Goal: Check status: Check status

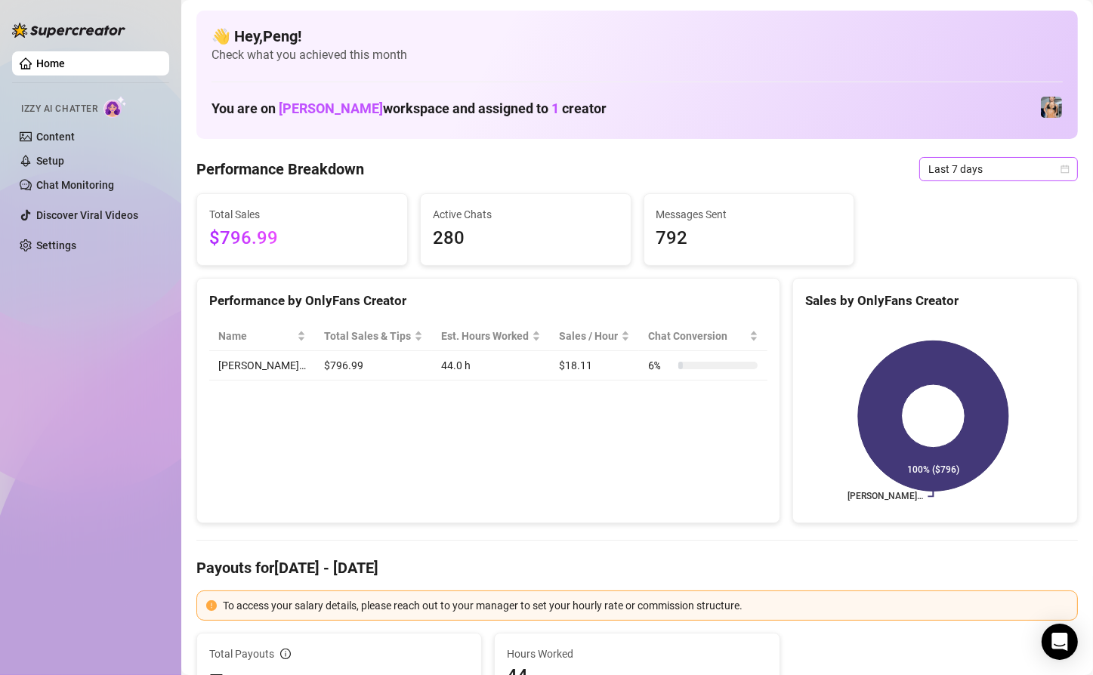
click at [977, 170] on span "Last 7 days" at bounding box center [998, 169] width 140 height 23
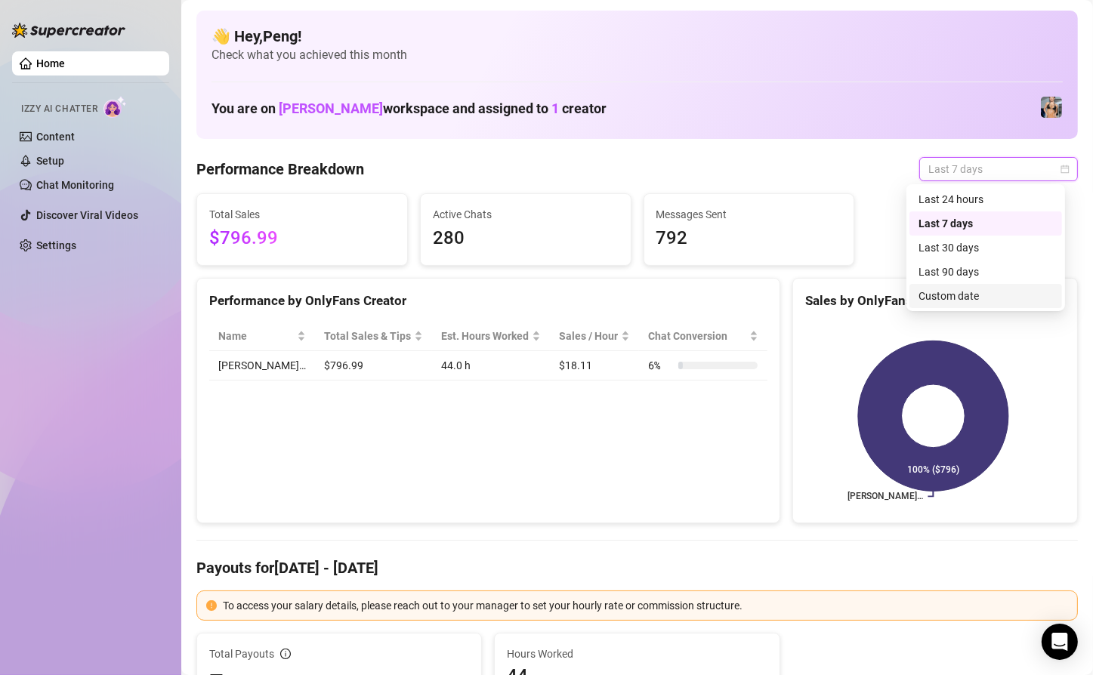
click at [955, 288] on div "Custom date" at bounding box center [985, 296] width 134 height 17
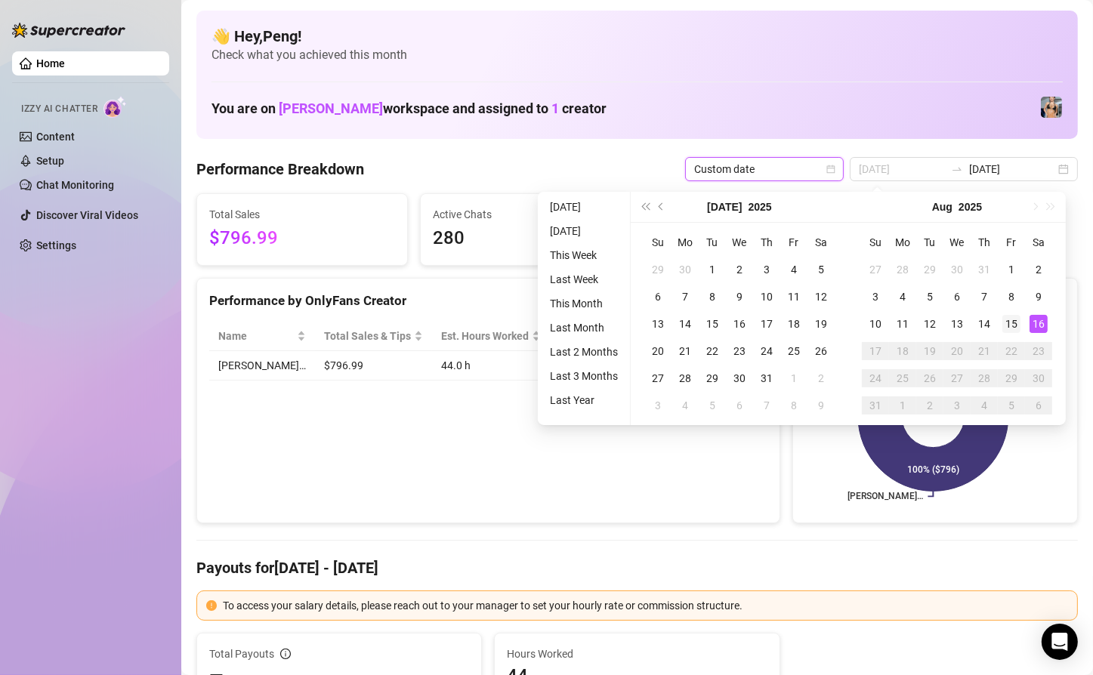
type input "[DATE]"
click at [1009, 328] on div "15" at bounding box center [1011, 324] width 18 height 18
click at [1030, 328] on div "16" at bounding box center [1039, 324] width 18 height 18
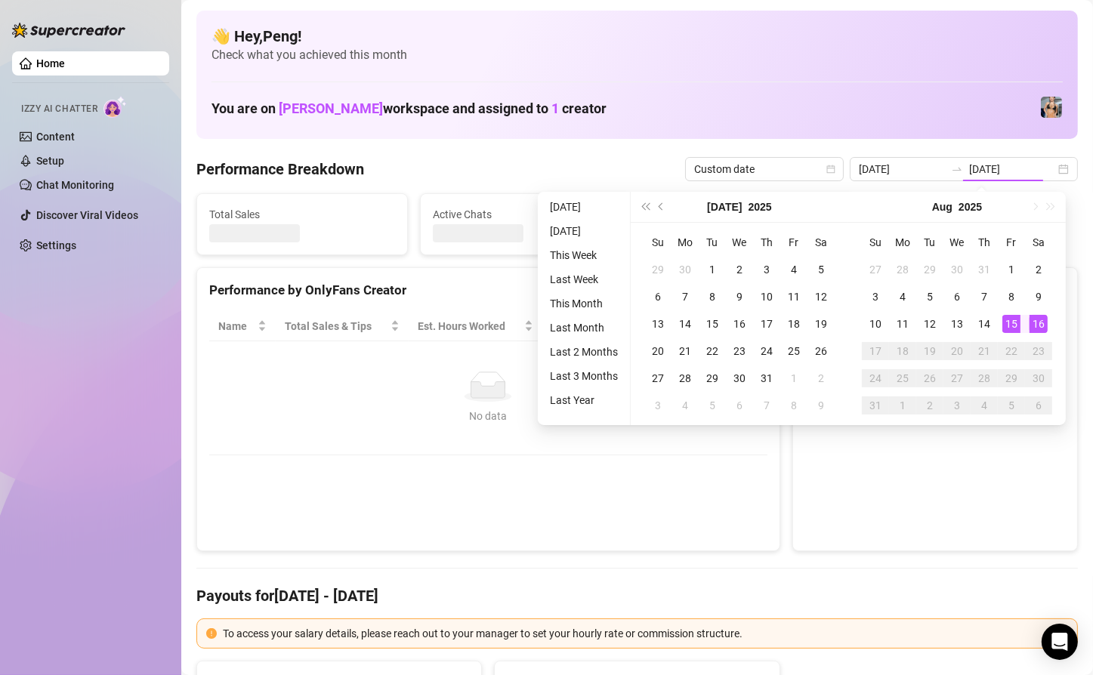
type input "[DATE]"
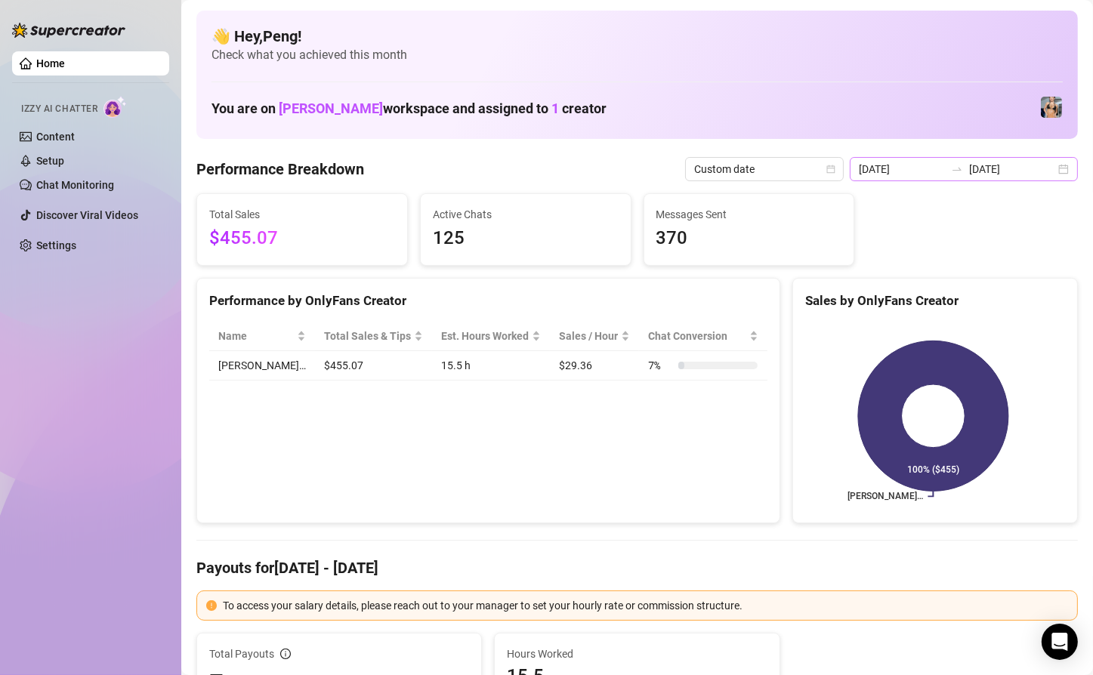
click at [1052, 164] on div "[DATE] [DATE]" at bounding box center [964, 169] width 228 height 24
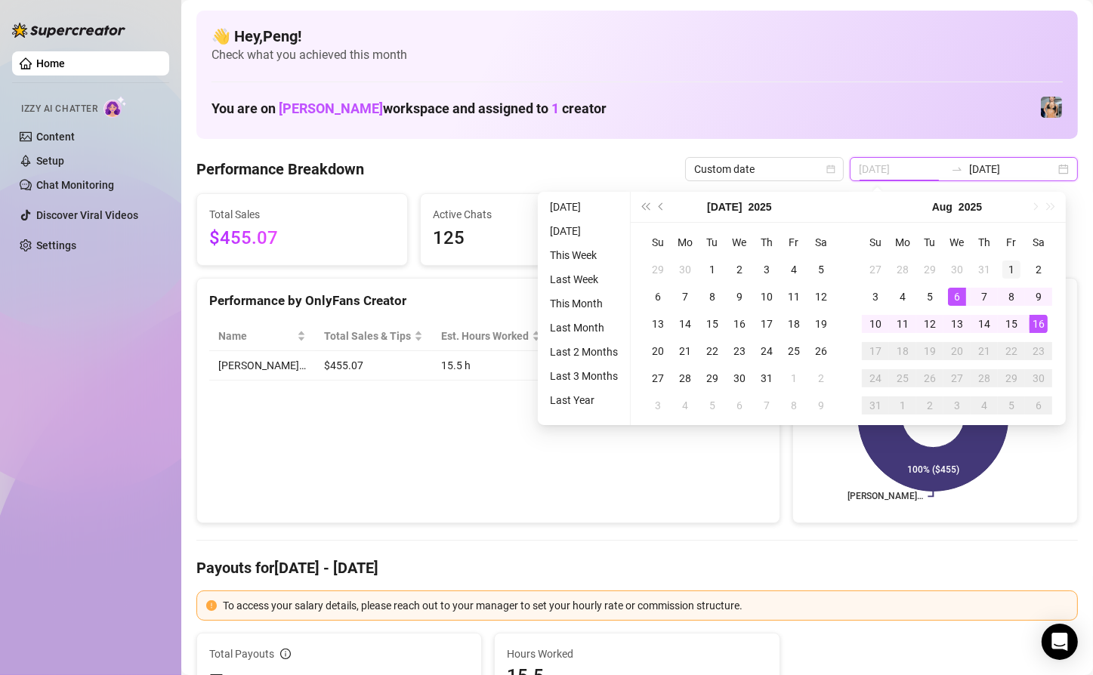
type input "[DATE]"
click at [1008, 261] on div "1" at bounding box center [1011, 270] width 18 height 18
type input "[DATE]"
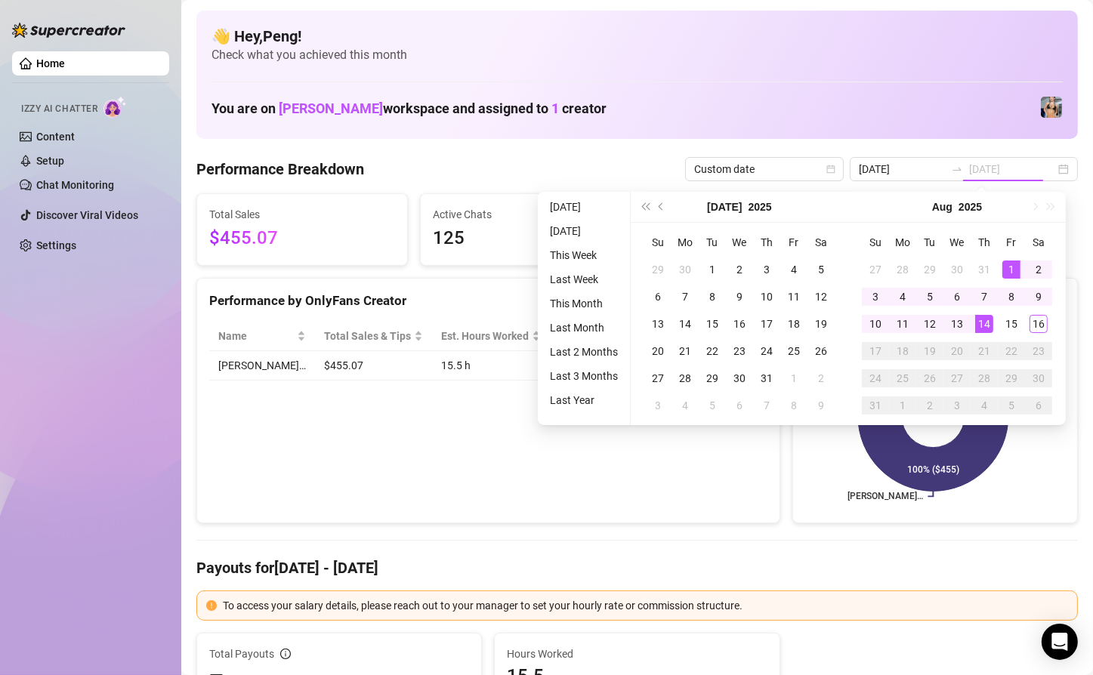
click at [984, 322] on div "14" at bounding box center [984, 324] width 18 height 18
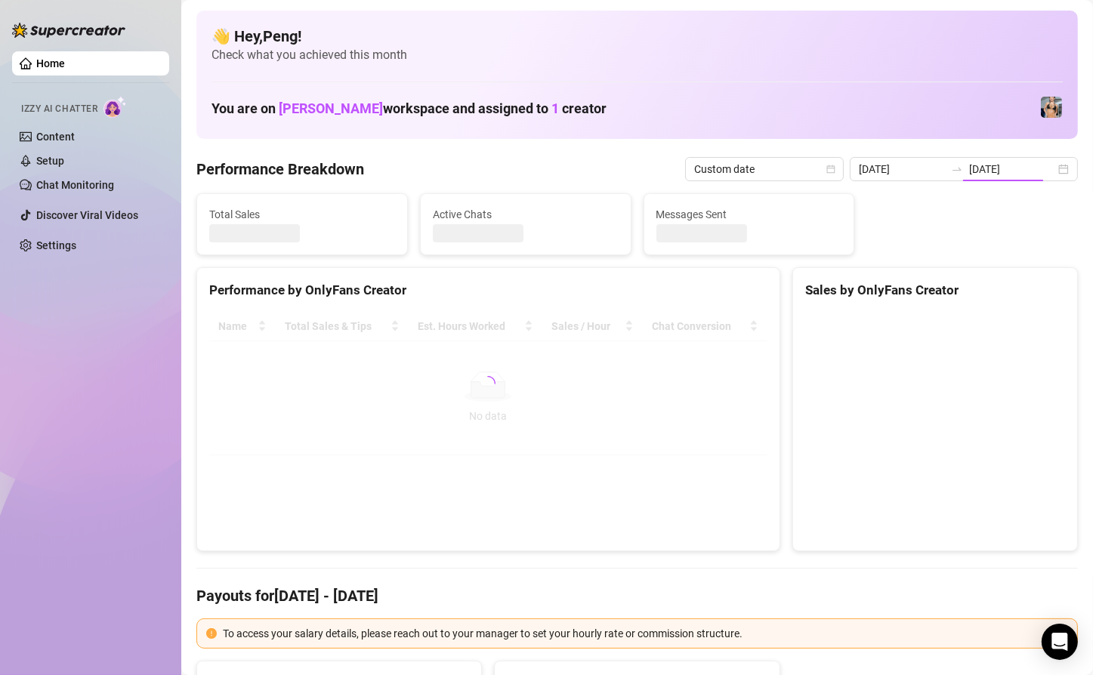
type input "[DATE]"
